Goal: Task Accomplishment & Management: Use online tool/utility

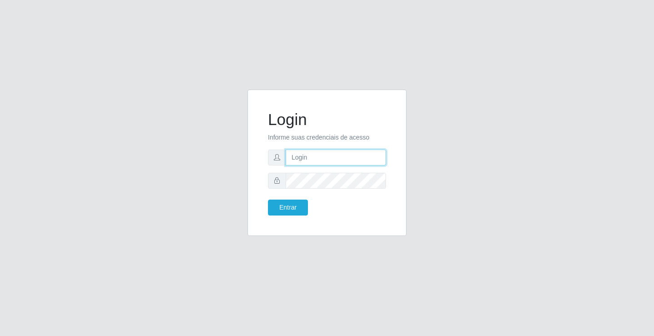
drag, startPoint x: 322, startPoint y: 159, endPoint x: 332, endPoint y: 165, distance: 11.8
click at [322, 159] on input "text" at bounding box center [336, 157] width 100 height 16
type input "jessica@ideal"
click at [268, 199] on button "Entrar" at bounding box center [288, 207] width 40 height 16
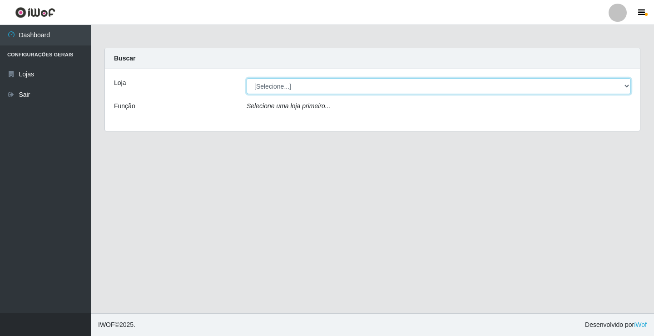
click at [316, 84] on select "[Selecione...] Ideal - Conceição" at bounding box center [439, 86] width 384 height 16
select select "231"
click at [247, 78] on select "[Selecione...] Ideal - Conceição" at bounding box center [439, 86] width 384 height 16
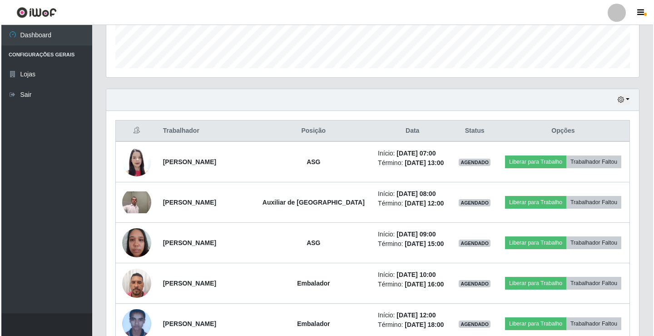
scroll to position [273, 0]
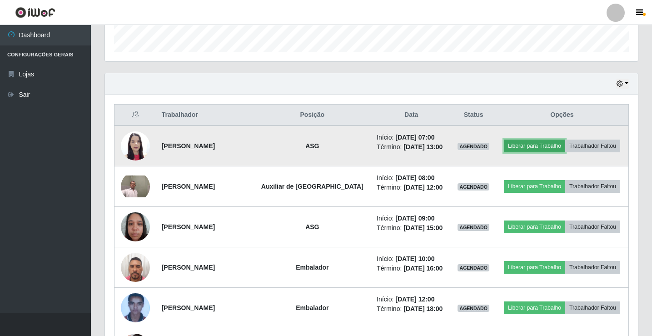
click at [515, 141] on button "Liberar para Trabalho" at bounding box center [534, 145] width 61 height 13
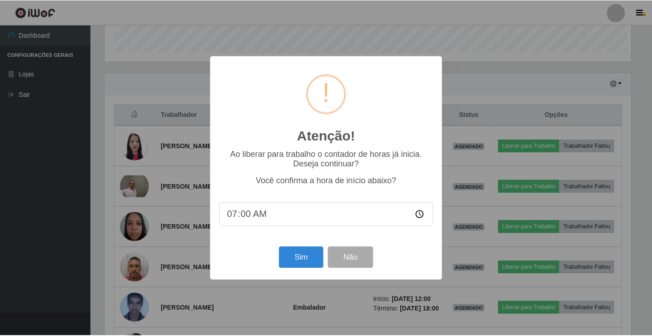
scroll to position [188, 528]
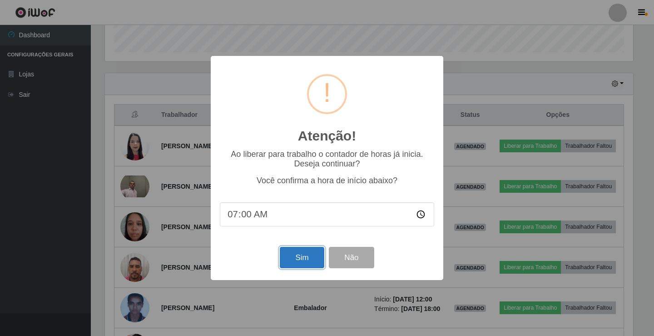
click at [304, 263] on button "Sim" at bounding box center [302, 257] width 44 height 21
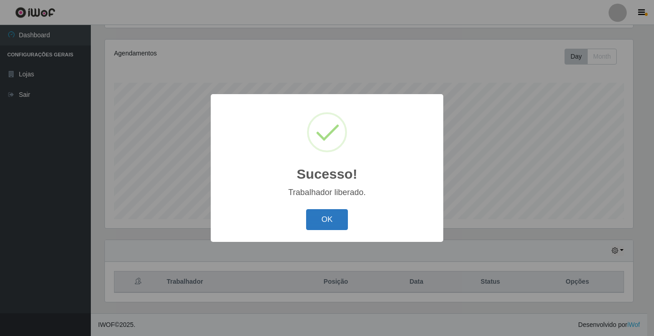
click at [334, 215] on button "OK" at bounding box center [327, 219] width 42 height 21
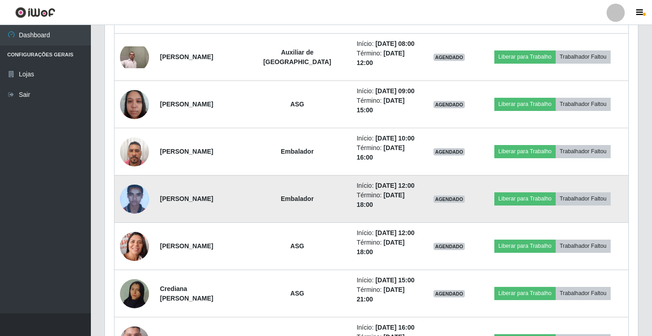
scroll to position [424, 0]
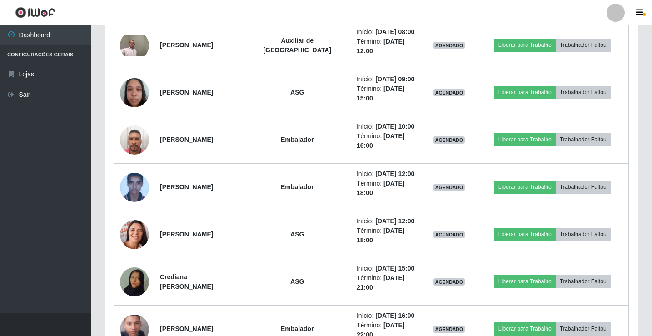
click at [612, 15] on div at bounding box center [615, 13] width 18 height 18
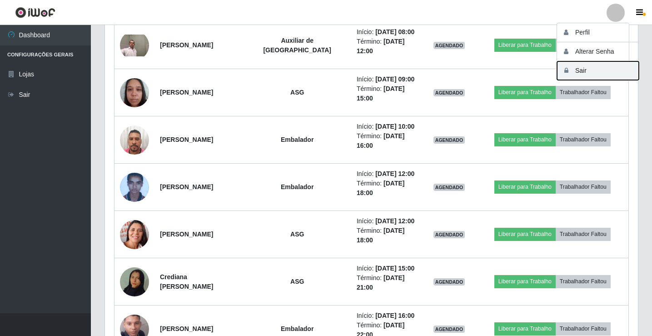
click at [612, 66] on button "Sair" at bounding box center [598, 70] width 82 height 19
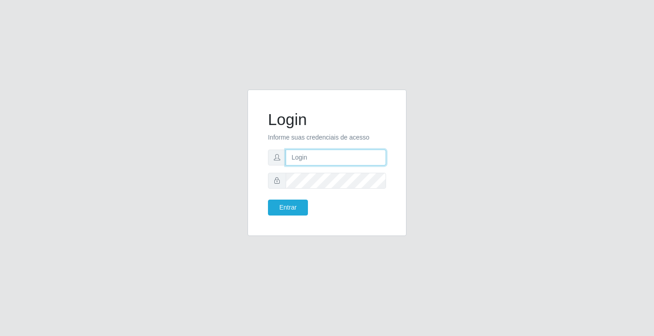
click at [333, 158] on input "text" at bounding box center [336, 157] width 100 height 16
type input "zivaneide@ideal"
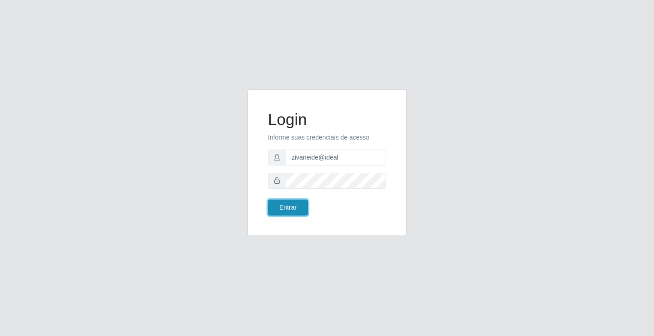
click at [290, 204] on button "Entrar" at bounding box center [288, 207] width 40 height 16
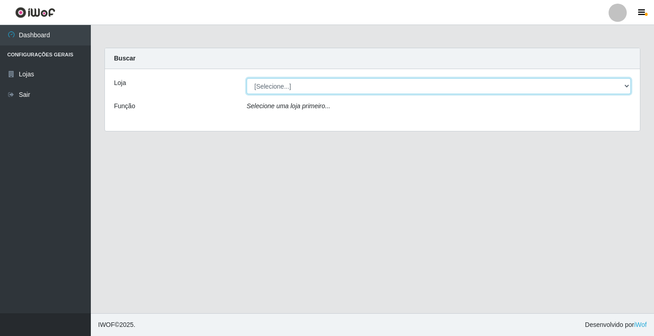
click at [625, 87] on select "[Selecione...] Ideal - Conceição" at bounding box center [439, 86] width 384 height 16
select select "231"
click at [247, 78] on select "[Selecione...] Ideal - Conceição" at bounding box center [439, 86] width 384 height 16
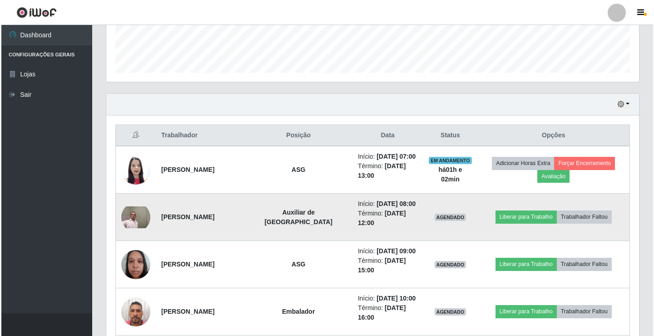
scroll to position [273, 0]
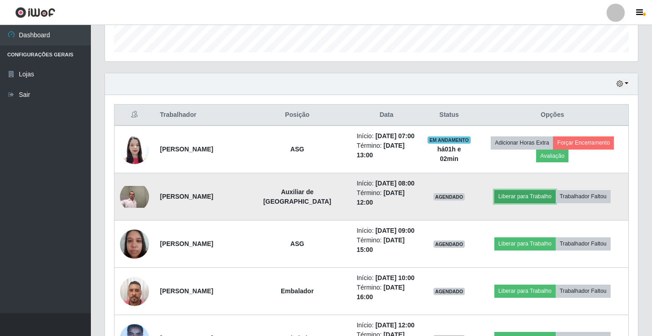
click at [528, 191] on button "Liberar para Trabalho" at bounding box center [524, 196] width 61 height 13
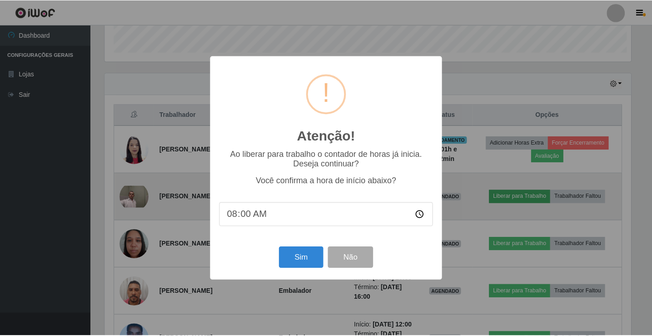
scroll to position [188, 528]
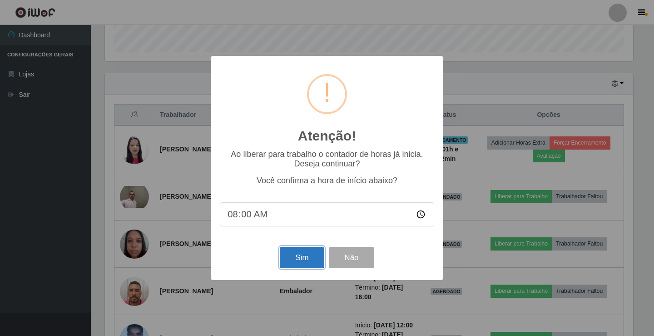
click at [285, 257] on button "Sim" at bounding box center [302, 257] width 44 height 21
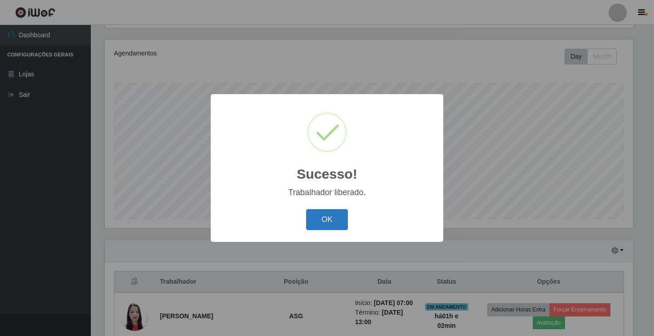
click at [338, 219] on button "OK" at bounding box center [327, 219] width 42 height 21
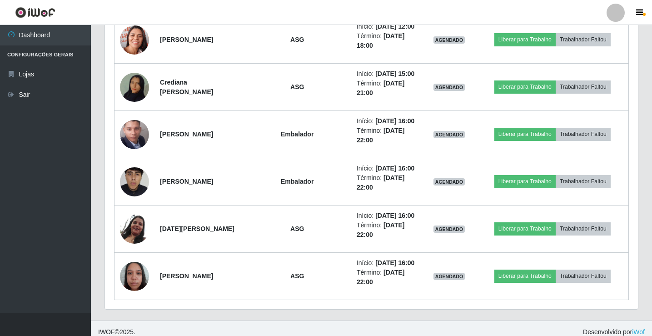
scroll to position [625, 0]
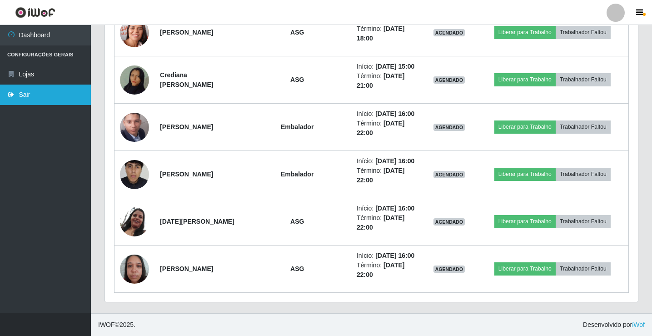
click at [70, 99] on link "Sair" at bounding box center [45, 94] width 91 height 20
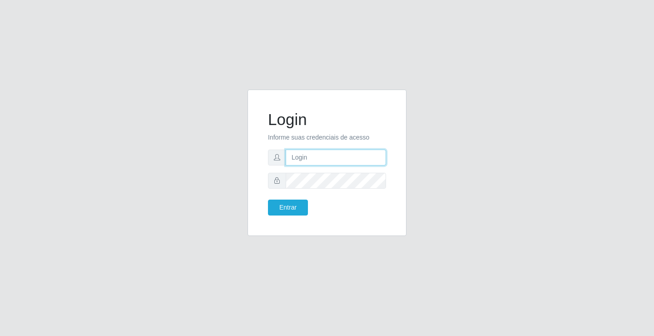
click at [336, 157] on input "text" at bounding box center [336, 157] width 100 height 16
type input "jessica@ideal"
click at [268, 199] on button "Entrar" at bounding box center [288, 207] width 40 height 16
click at [360, 159] on input "text" at bounding box center [336, 157] width 100 height 16
type input "zivaneide@ideal"
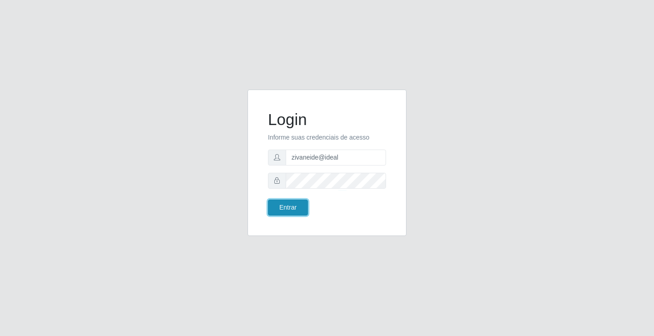
click at [281, 203] on button "Entrar" at bounding box center [288, 207] width 40 height 16
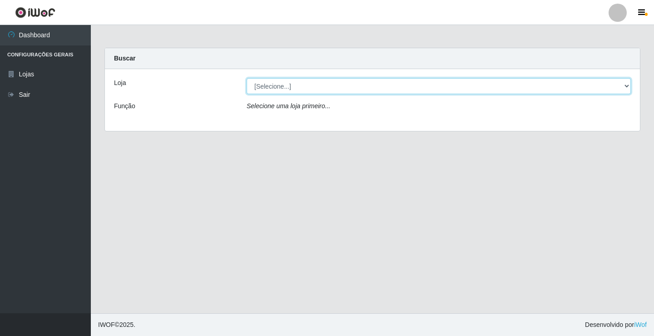
click at [627, 86] on select "[Selecione...] Ideal - Conceição" at bounding box center [439, 86] width 384 height 16
select select "231"
click at [247, 78] on select "[Selecione...] Ideal - Conceição" at bounding box center [439, 86] width 384 height 16
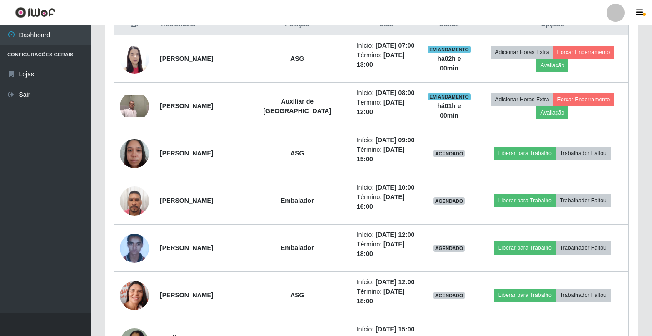
scroll to position [363, 0]
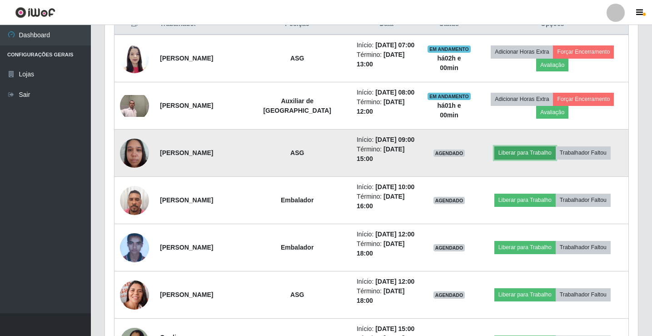
click at [520, 151] on button "Liberar para Trabalho" at bounding box center [524, 152] width 61 height 13
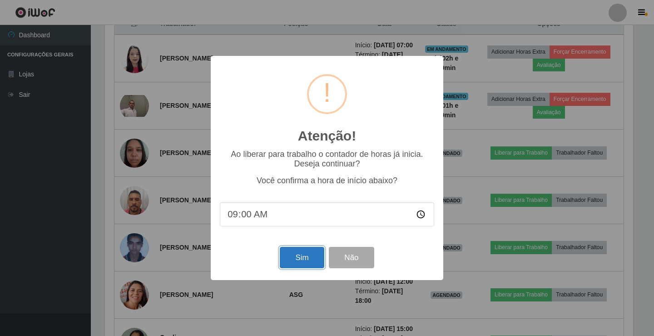
click at [296, 265] on button "Sim" at bounding box center [302, 257] width 44 height 21
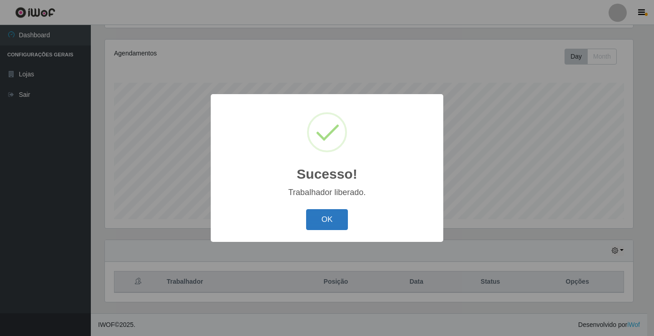
click at [324, 221] on button "OK" at bounding box center [327, 219] width 42 height 21
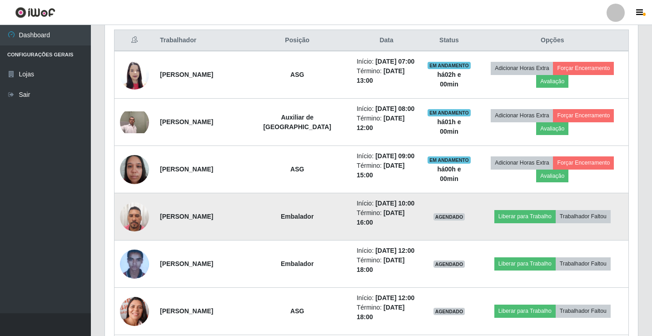
scroll to position [378, 0]
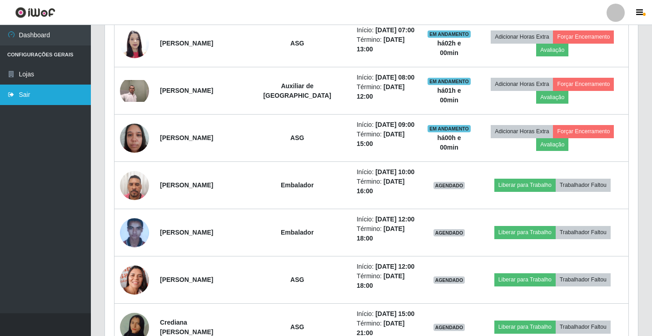
click at [37, 98] on link "Sair" at bounding box center [45, 94] width 91 height 20
